Goal: Task Accomplishment & Management: Check status

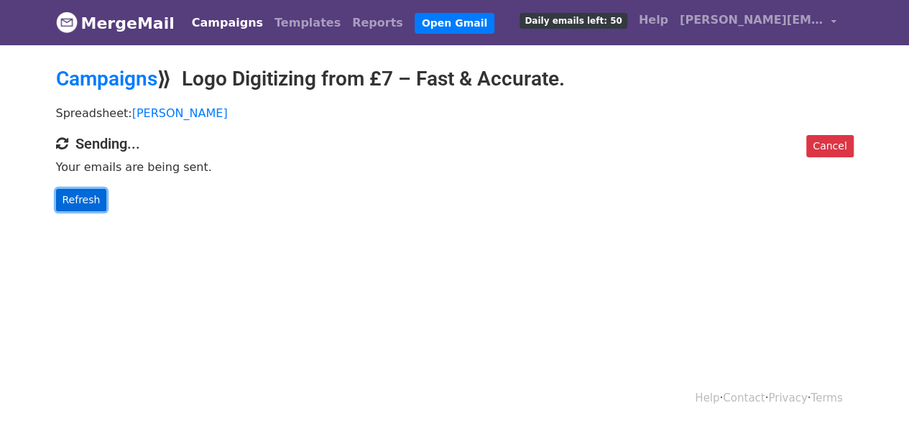
click at [98, 198] on link "Refresh" at bounding box center [81, 200] width 51 height 22
